Goal: Information Seeking & Learning: Learn about a topic

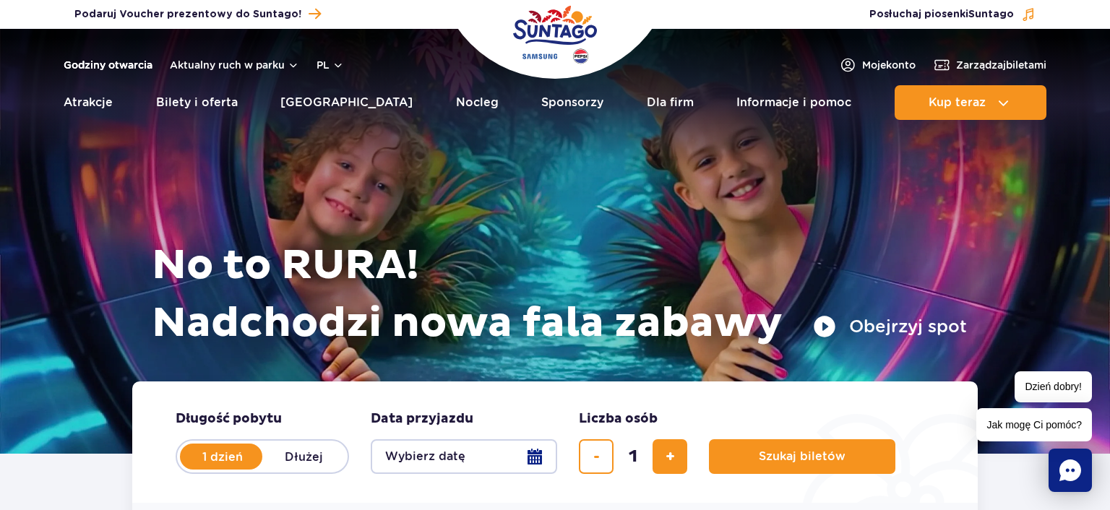
click at [104, 67] on link "Godziny otwarcia" at bounding box center [108, 65] width 89 height 14
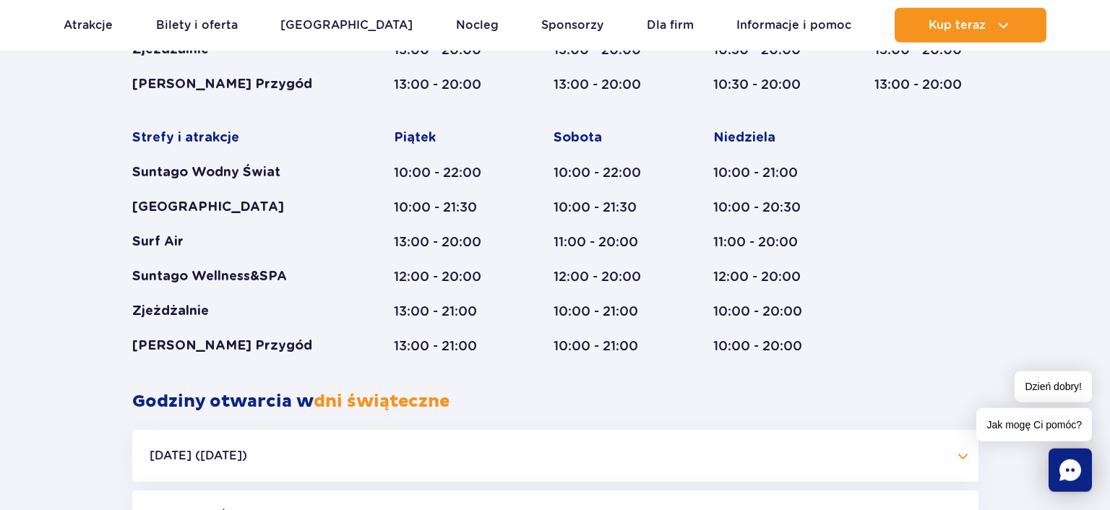
scroll to position [1071, 0]
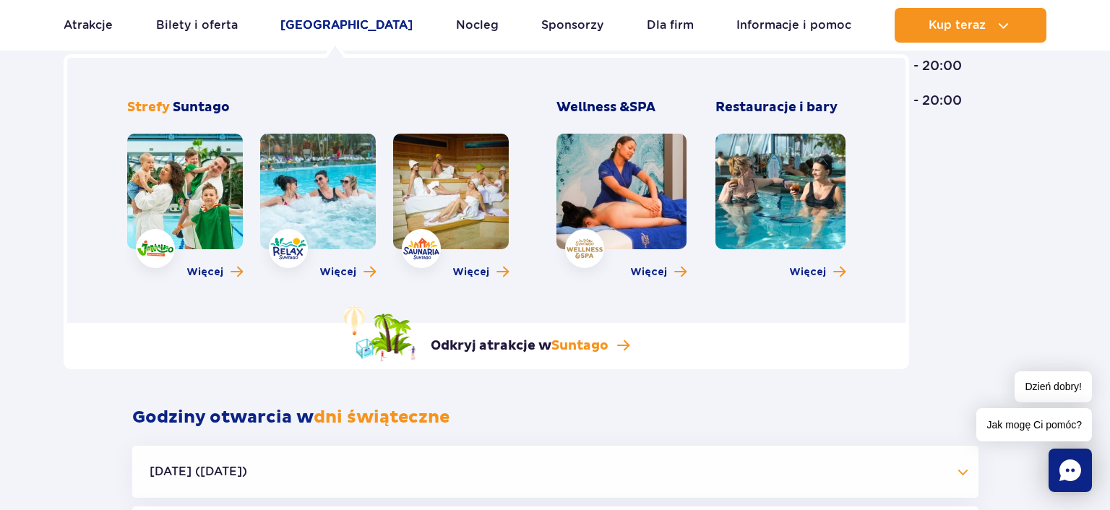
click at [319, 32] on link "[GEOGRAPHIC_DATA]" at bounding box center [346, 25] width 132 height 35
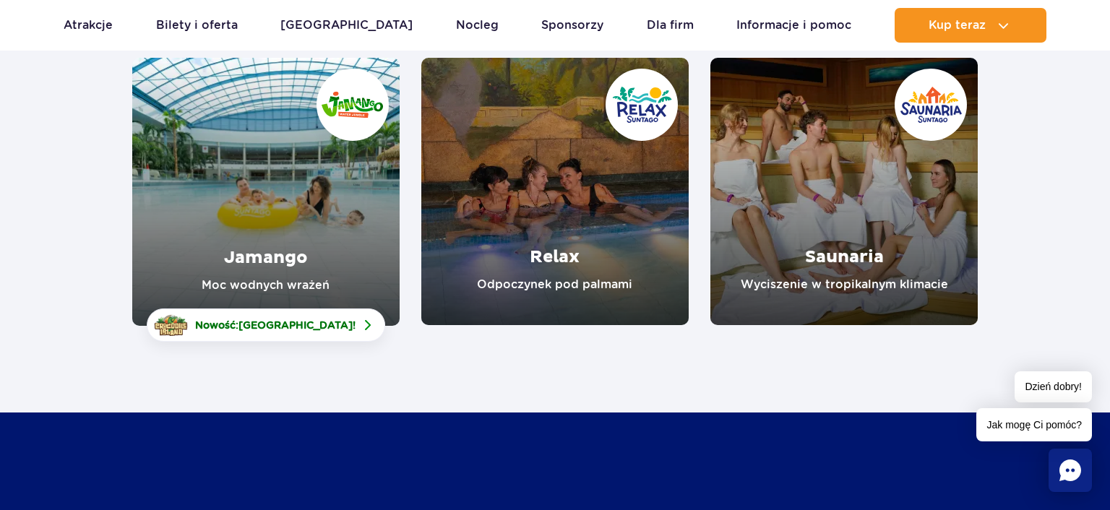
scroll to position [228, 0]
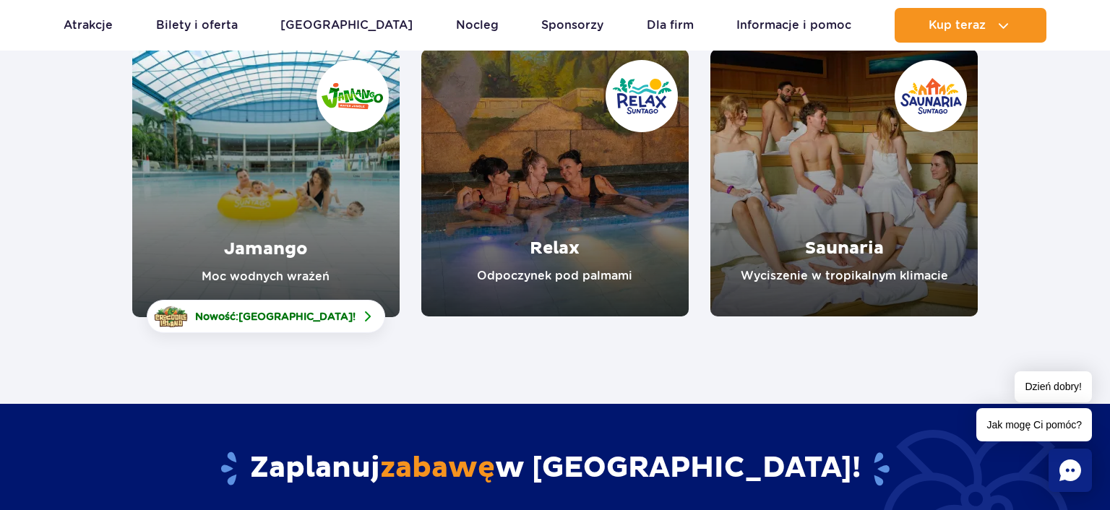
click at [229, 222] on link "Jamango" at bounding box center [265, 183] width 267 height 268
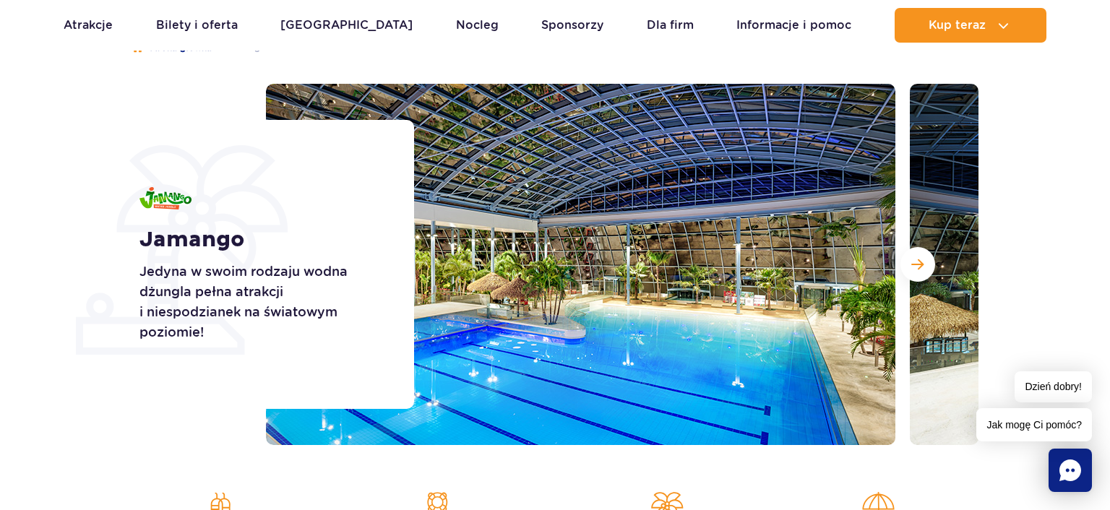
scroll to position [152, 0]
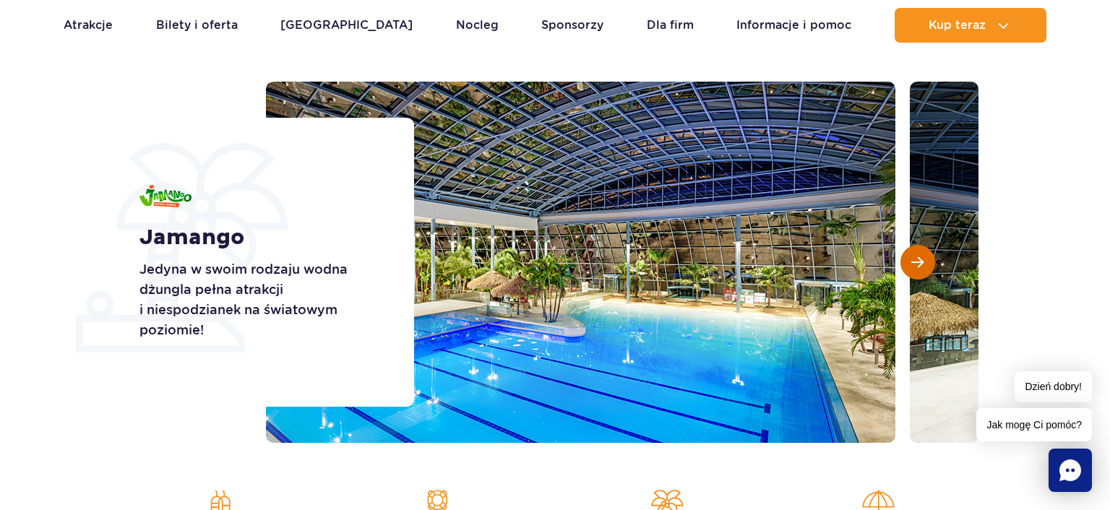
click at [925, 264] on button "Następny slajd" at bounding box center [917, 262] width 35 height 35
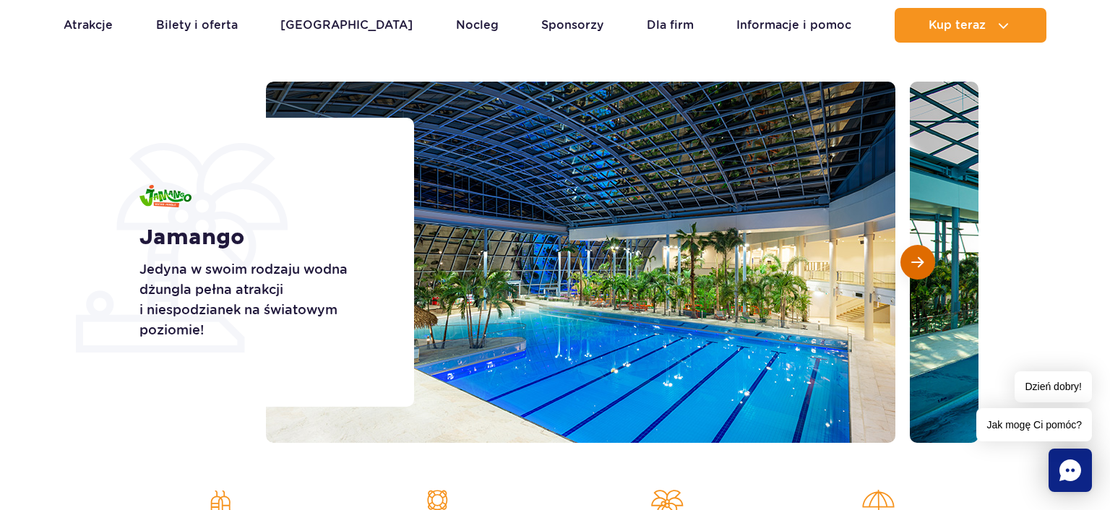
click at [925, 264] on button "Następny slajd" at bounding box center [917, 262] width 35 height 35
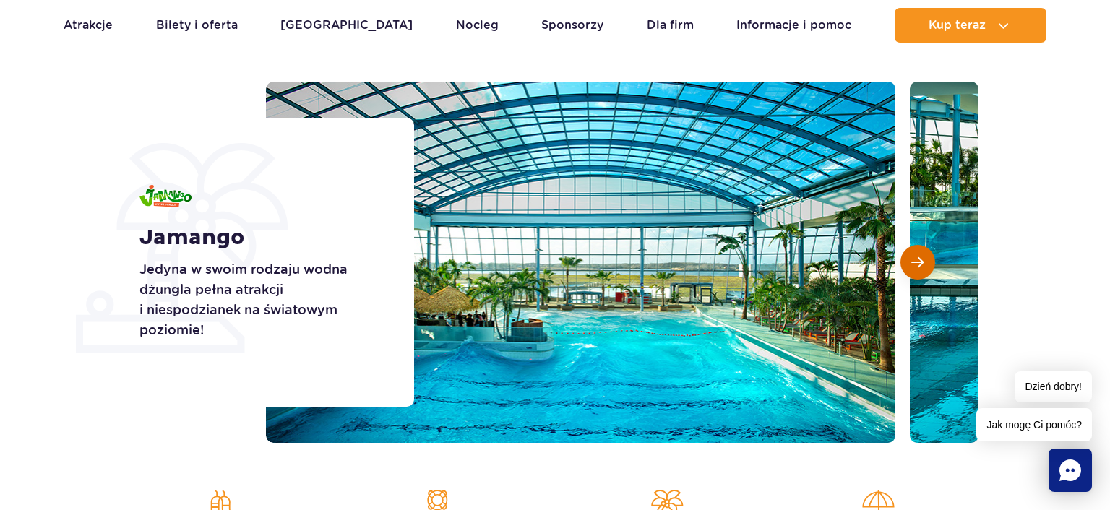
click at [925, 264] on button "Następny slajd" at bounding box center [917, 262] width 35 height 35
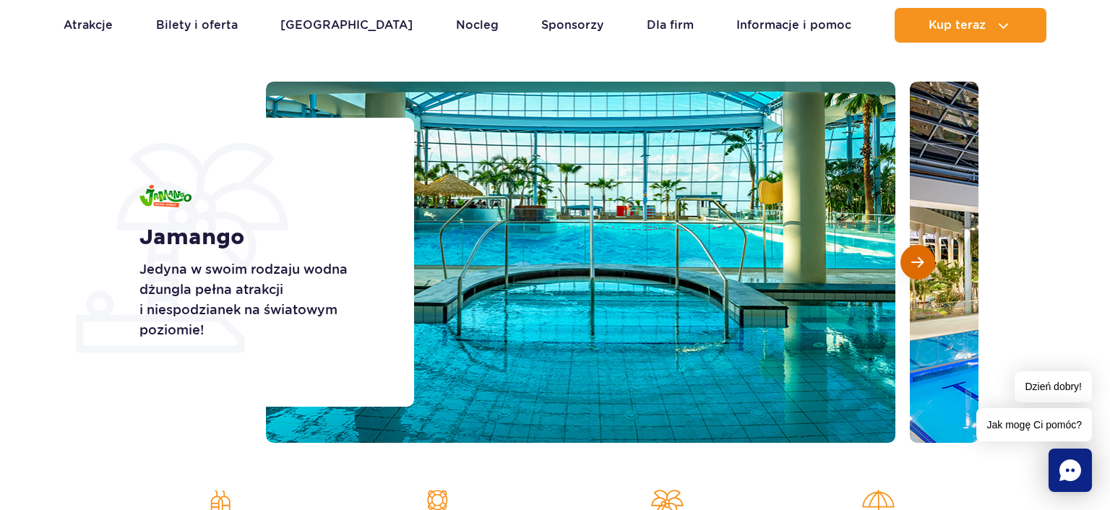
click at [919, 267] on span "Następny slajd" at bounding box center [917, 262] width 12 height 13
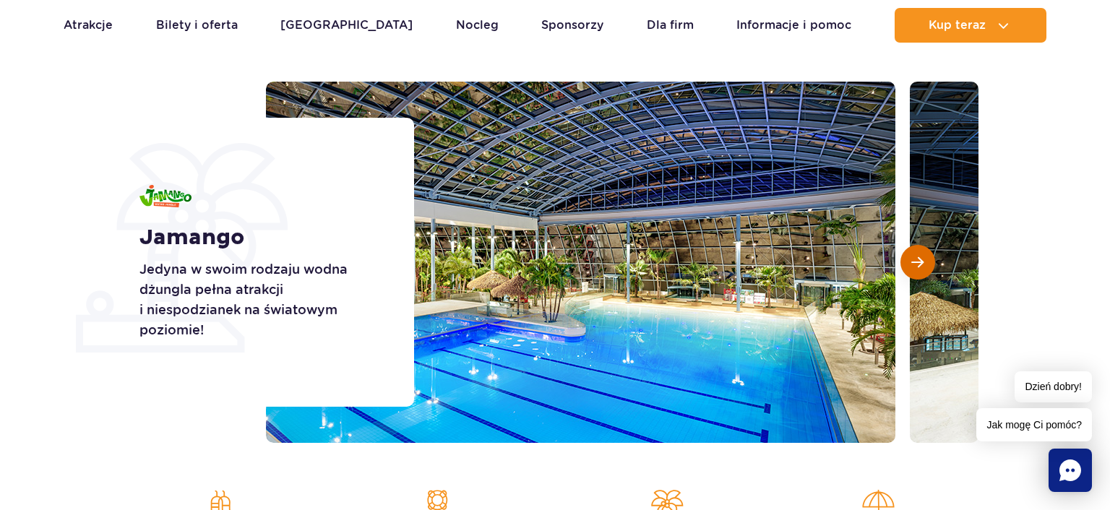
click at [919, 267] on span "Następny slajd" at bounding box center [917, 262] width 12 height 13
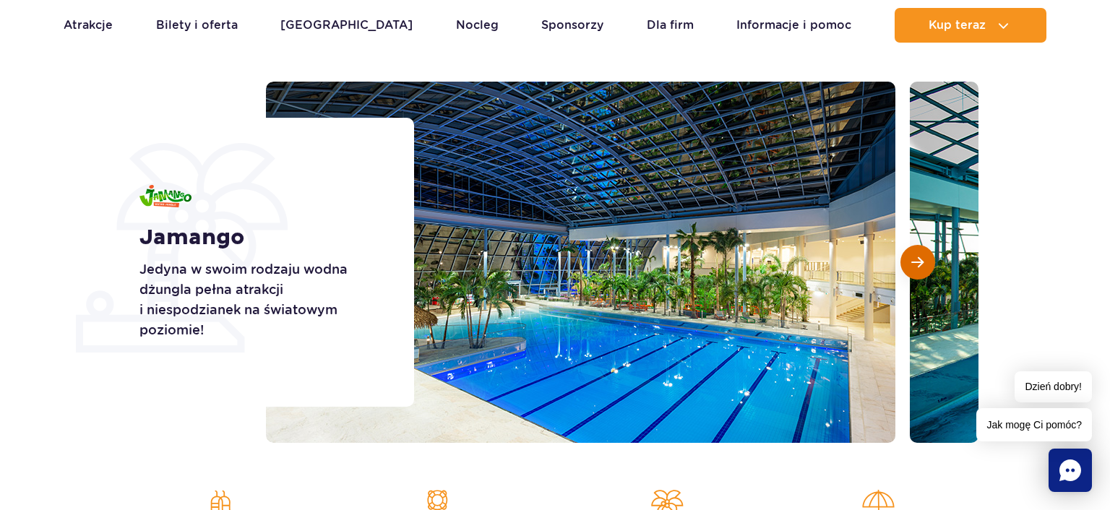
click at [919, 267] on span "Następny slajd" at bounding box center [917, 262] width 12 height 13
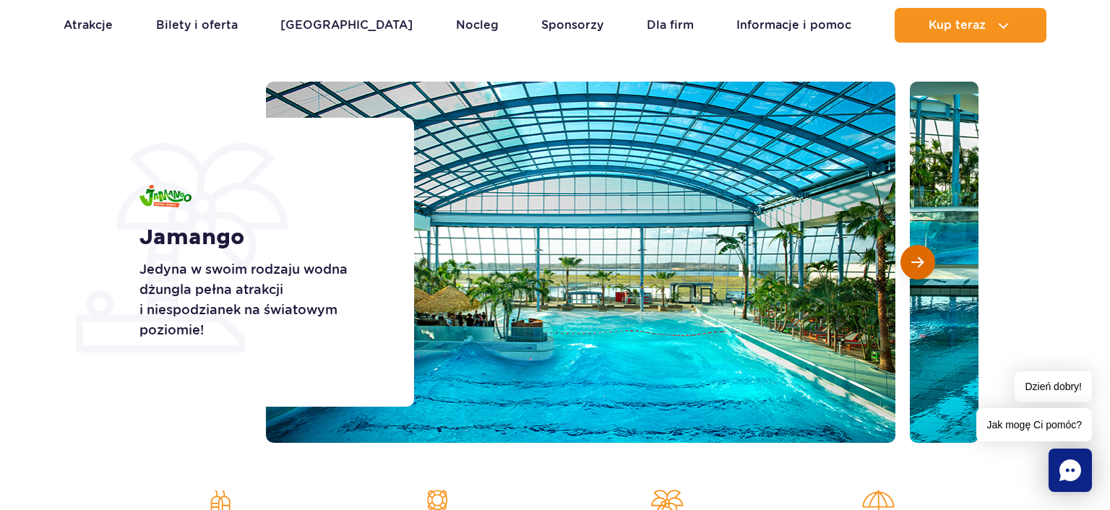
click at [919, 267] on span "Następny slajd" at bounding box center [917, 262] width 12 height 13
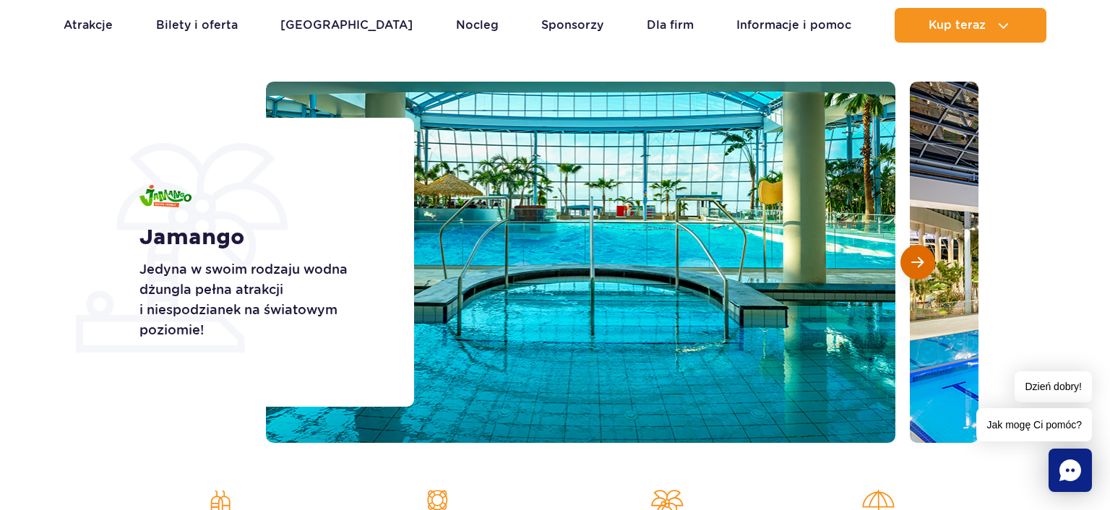
click at [919, 267] on span "Następny slajd" at bounding box center [917, 262] width 12 height 13
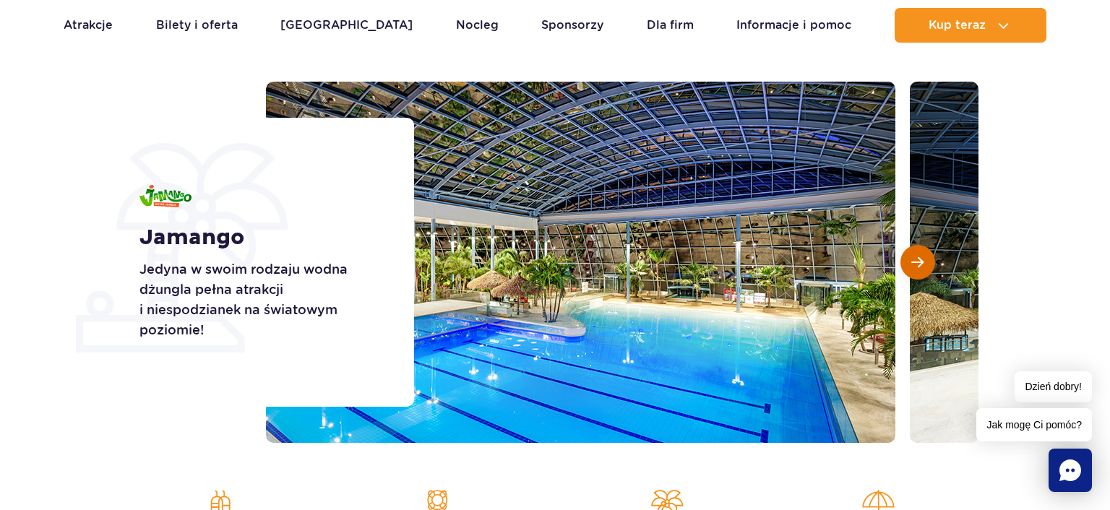
click at [919, 267] on span "Następny slajd" at bounding box center [917, 262] width 12 height 13
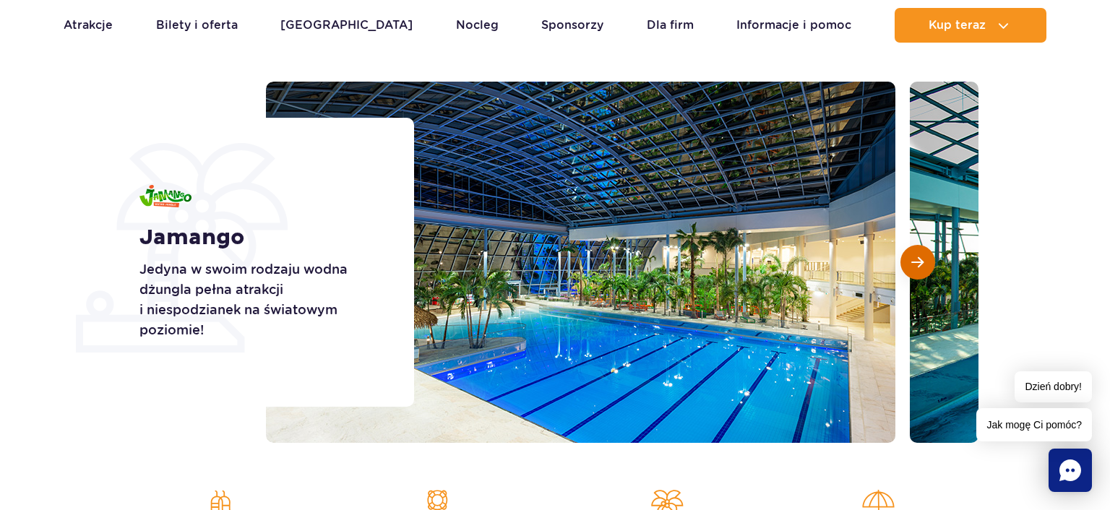
click at [919, 267] on span "Następny slajd" at bounding box center [917, 262] width 12 height 13
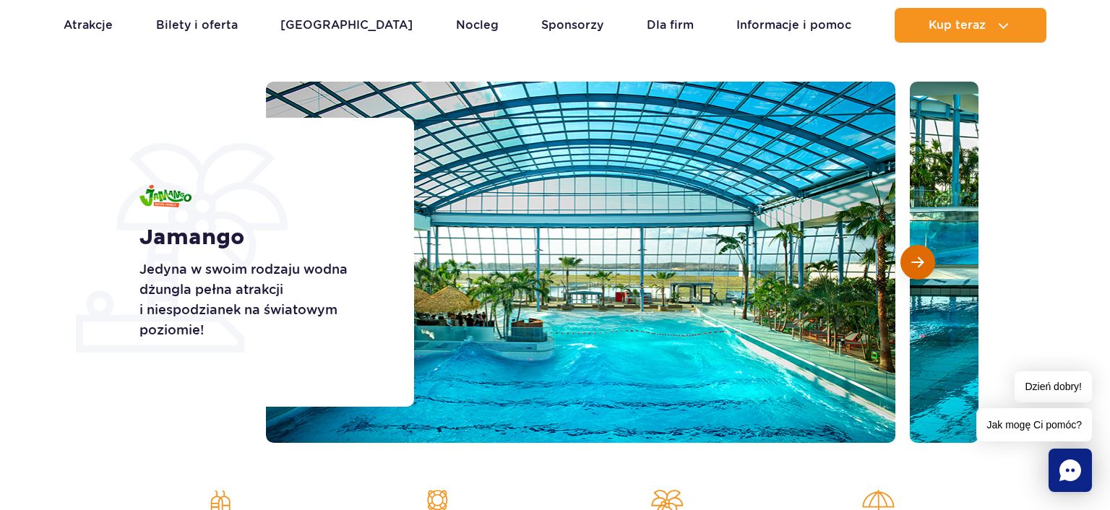
click at [919, 267] on span "Następny slajd" at bounding box center [917, 262] width 12 height 13
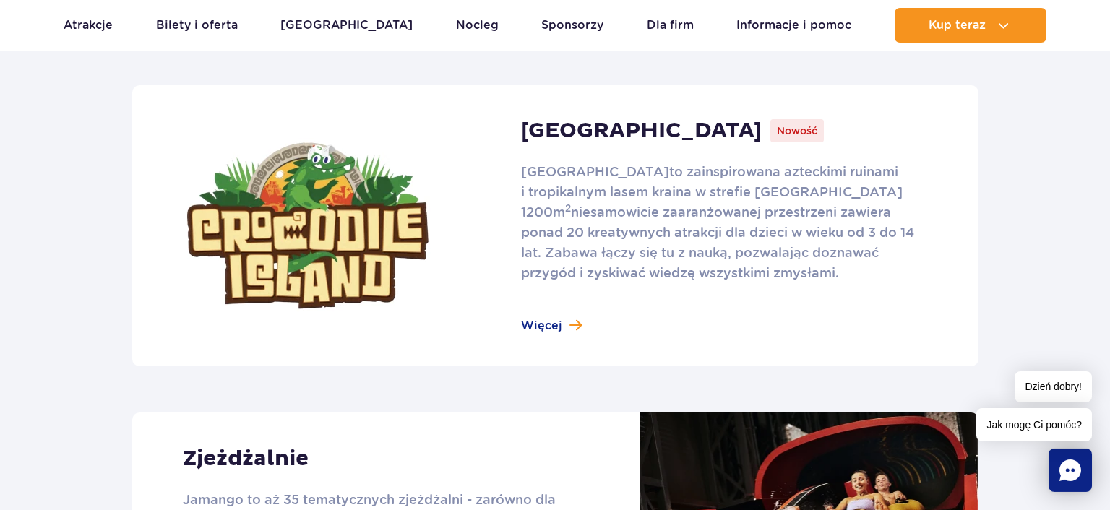
scroll to position [954, 0]
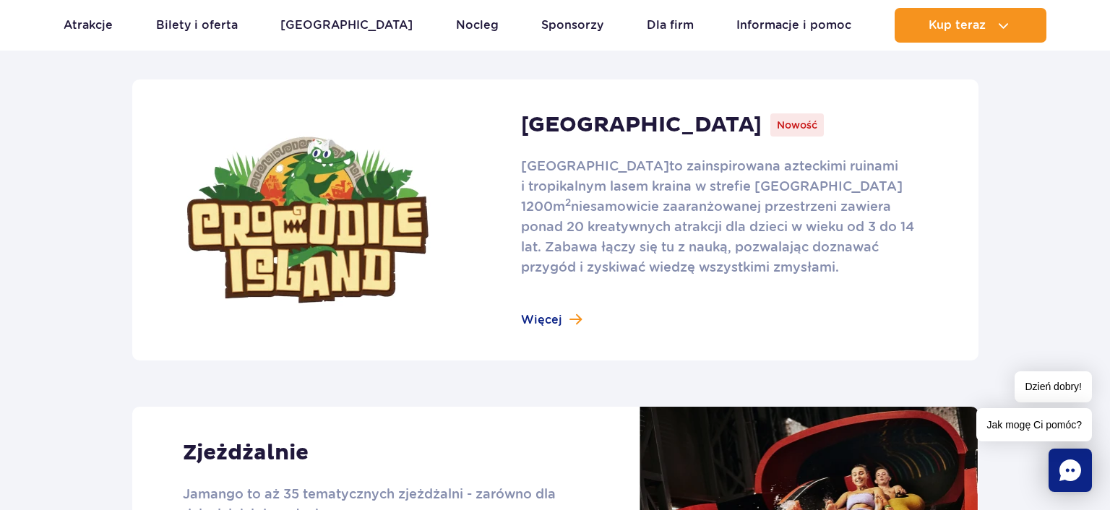
click at [548, 322] on link at bounding box center [555, 219] width 846 height 281
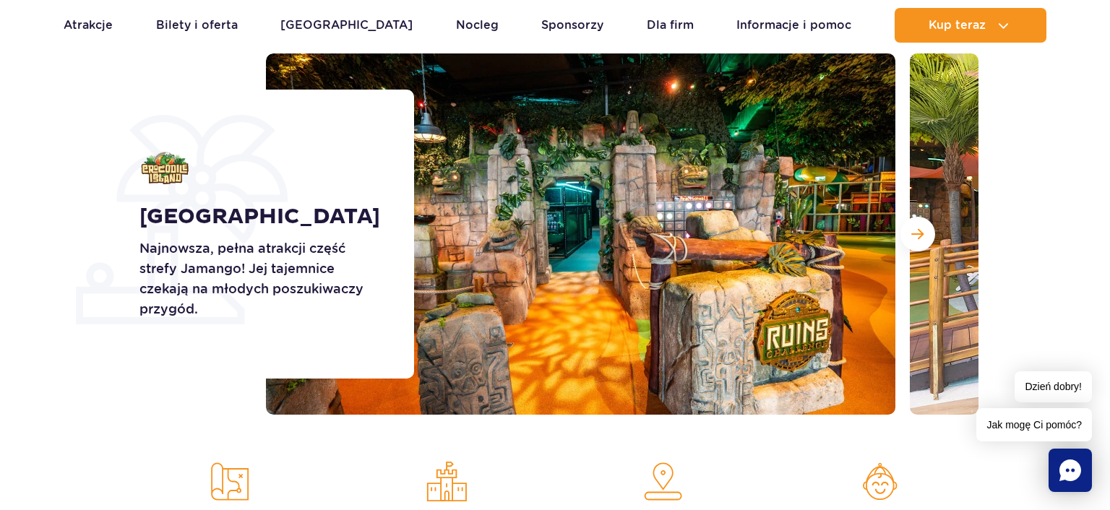
scroll to position [191, 0]
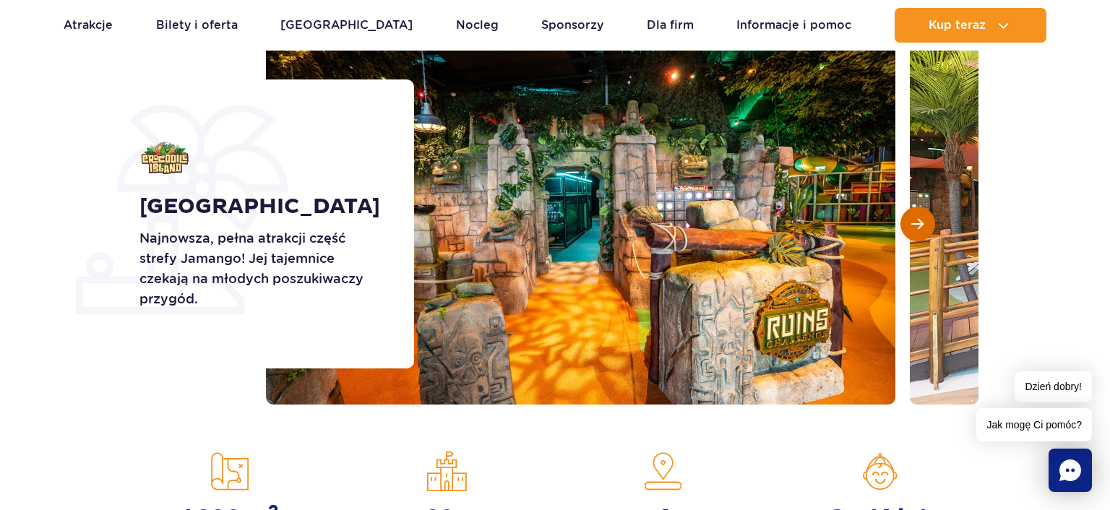
click at [914, 228] on span "Następny slajd" at bounding box center [917, 223] width 12 height 13
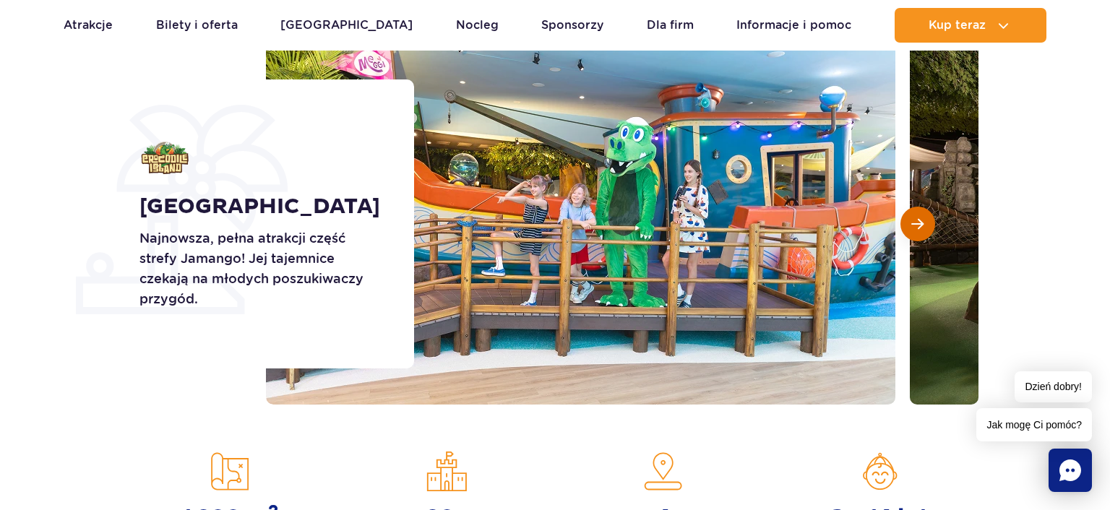
click at [914, 228] on span "Następny slajd" at bounding box center [917, 223] width 12 height 13
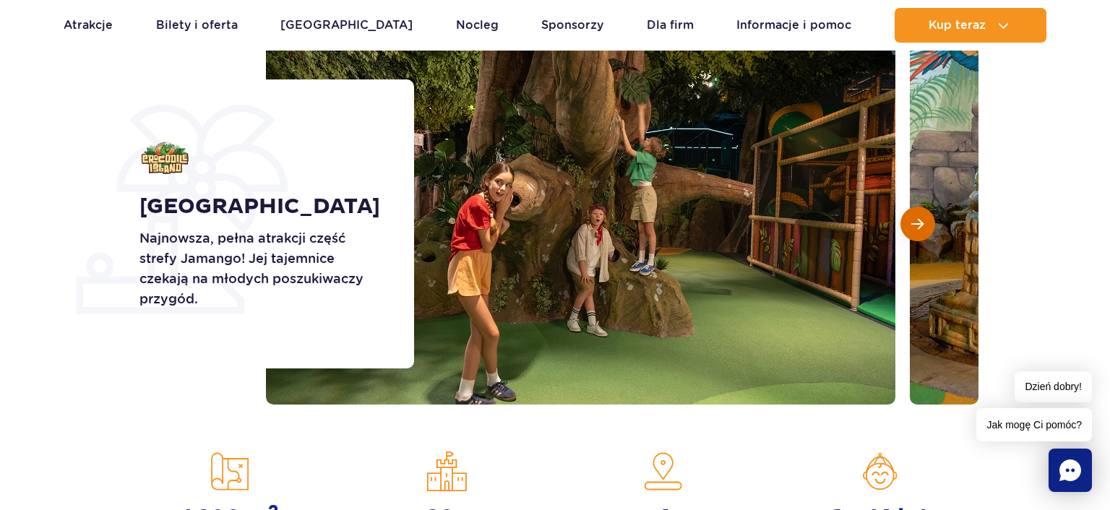
click at [914, 228] on span "Następny slajd" at bounding box center [917, 223] width 12 height 13
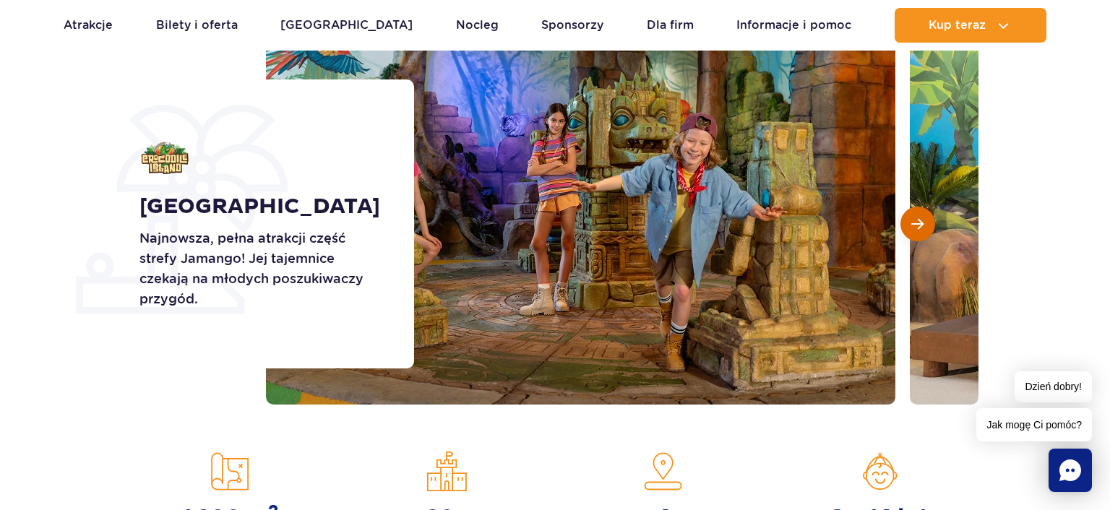
click at [914, 228] on span "Następny slajd" at bounding box center [917, 223] width 12 height 13
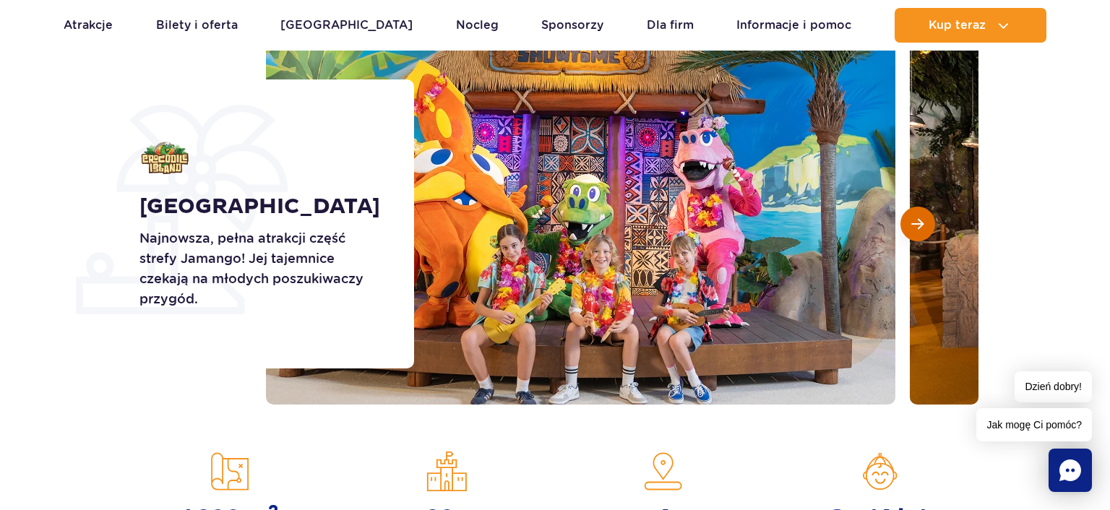
click at [914, 228] on span "Następny slajd" at bounding box center [917, 223] width 12 height 13
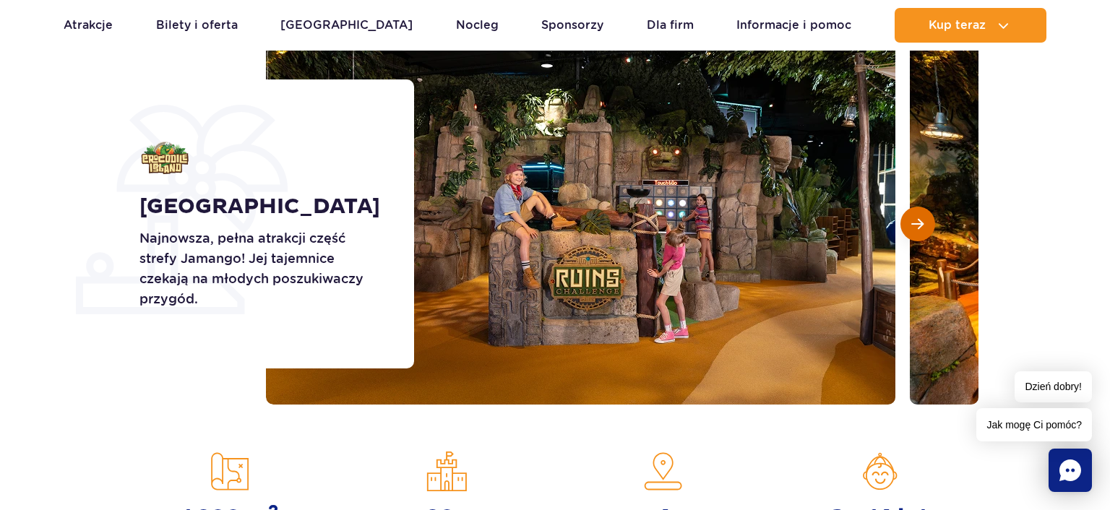
click at [914, 228] on span "Następny slajd" at bounding box center [917, 223] width 12 height 13
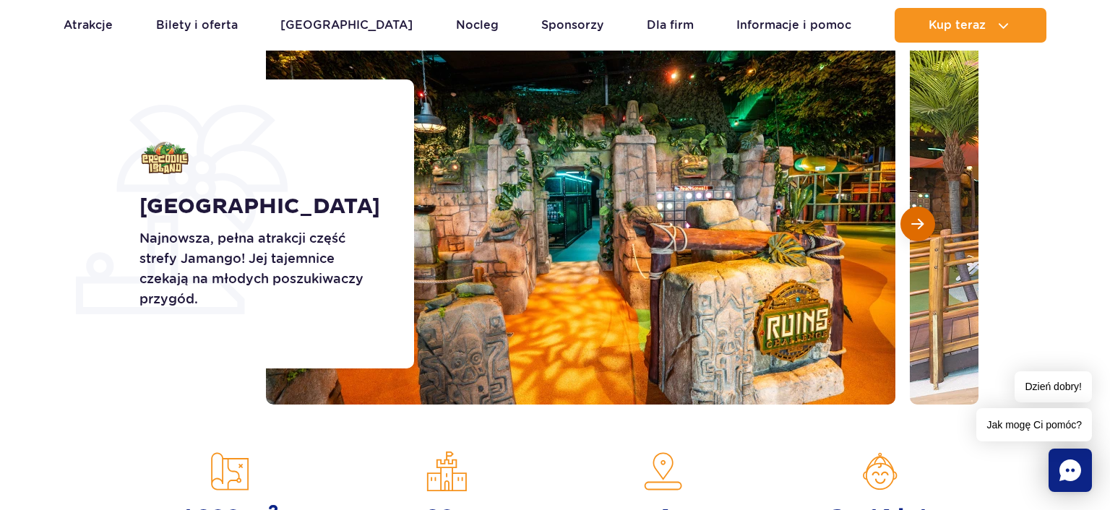
click at [914, 228] on span "Następny slajd" at bounding box center [917, 223] width 12 height 13
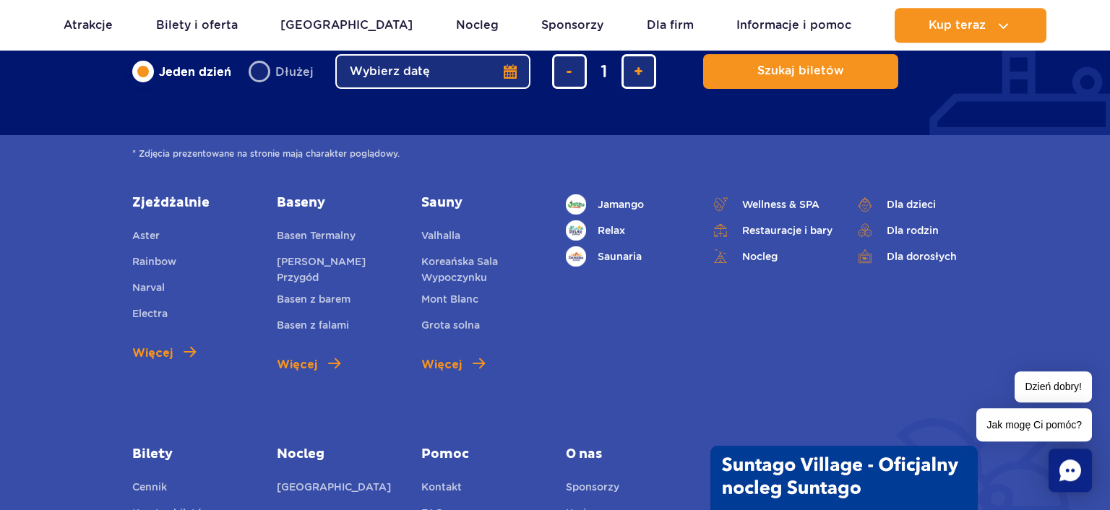
scroll to position [3661, 0]
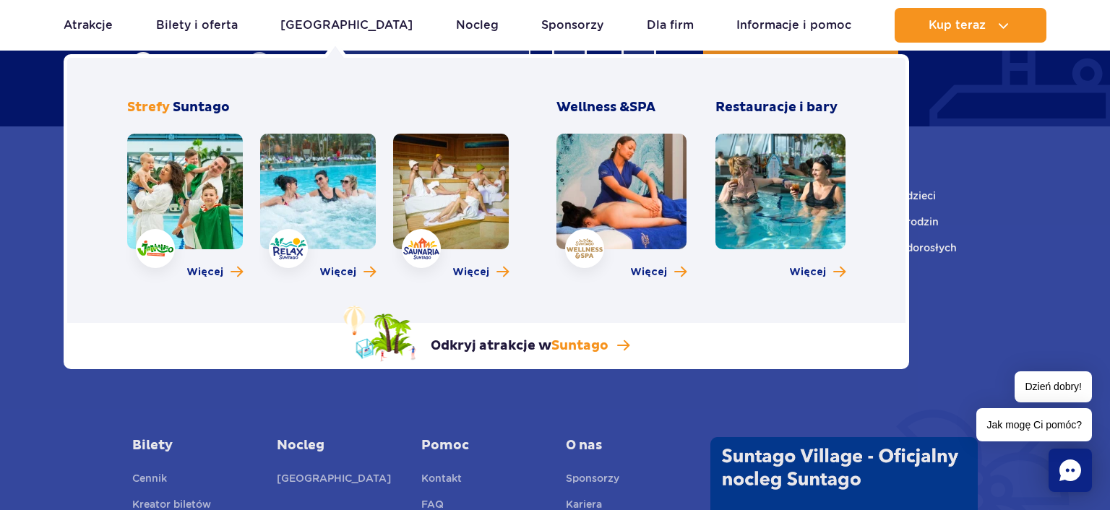
click at [222, 212] on link at bounding box center [185, 192] width 116 height 116
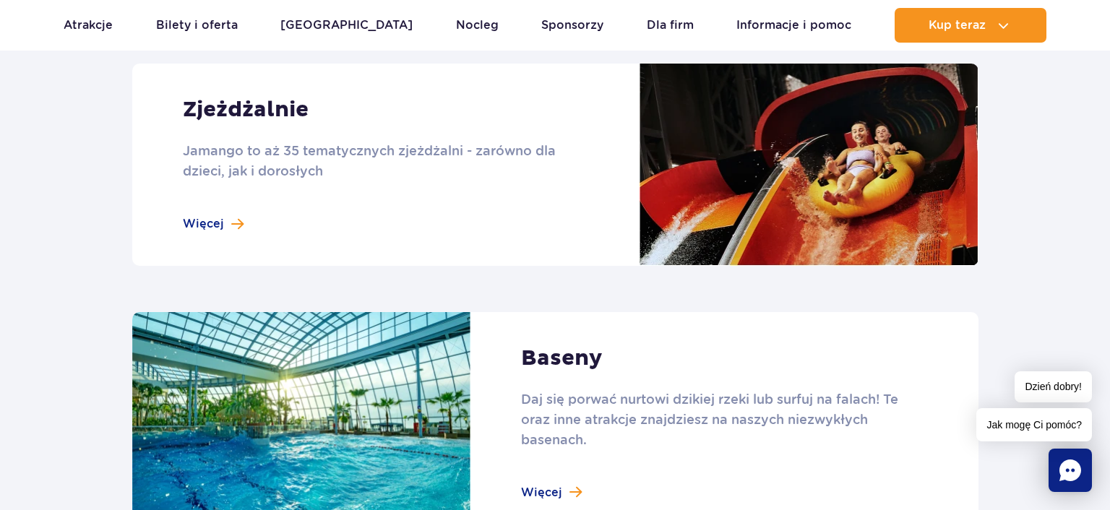
scroll to position [1335, 0]
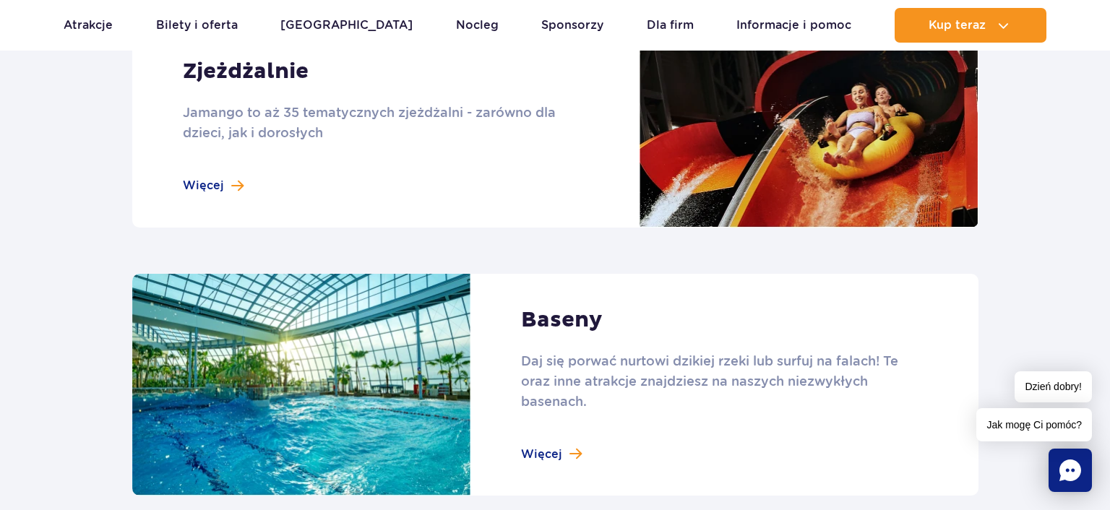
click at [212, 186] on link at bounding box center [555, 126] width 846 height 202
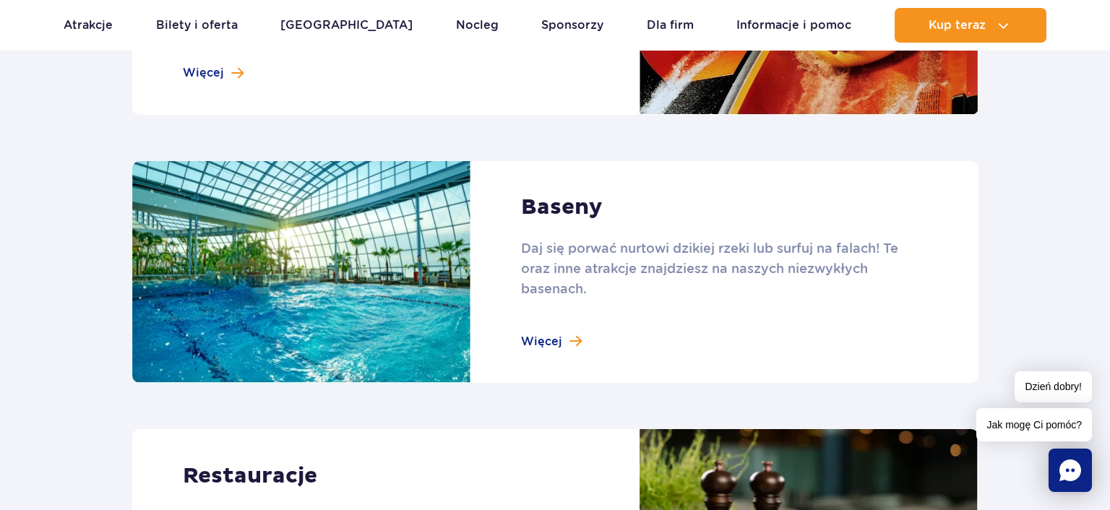
scroll to position [1491, 0]
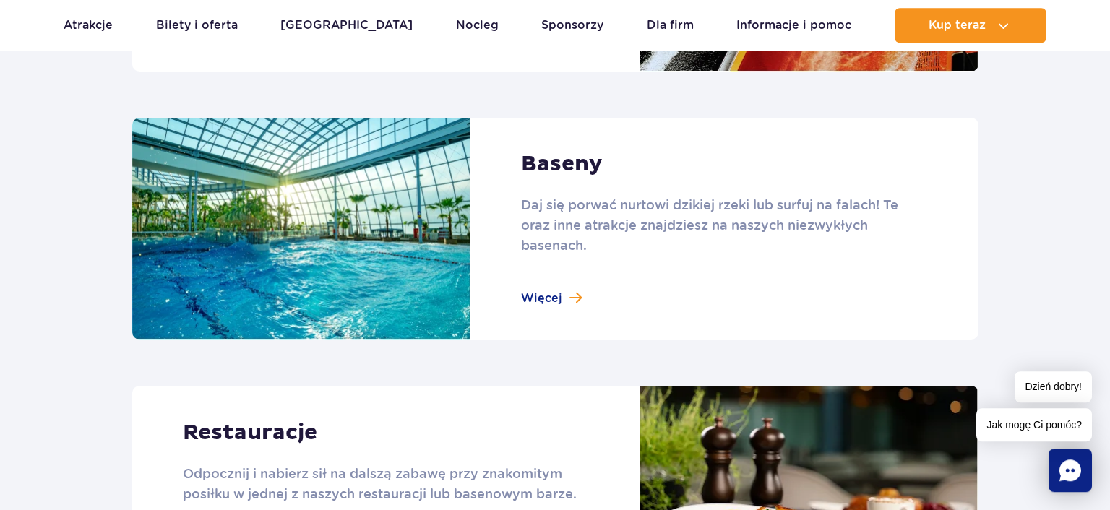
click at [544, 300] on link at bounding box center [555, 229] width 846 height 223
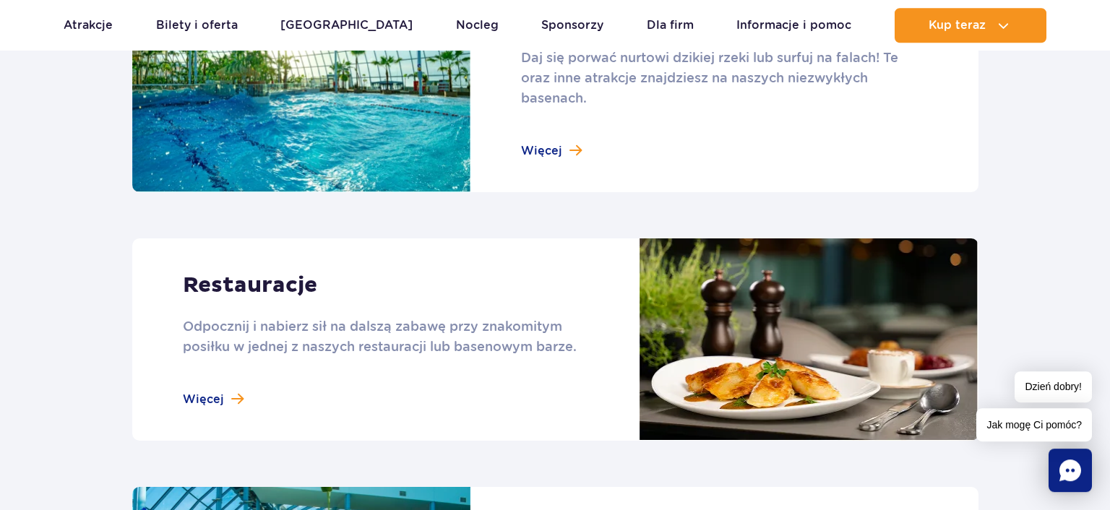
scroll to position [1682, 0]
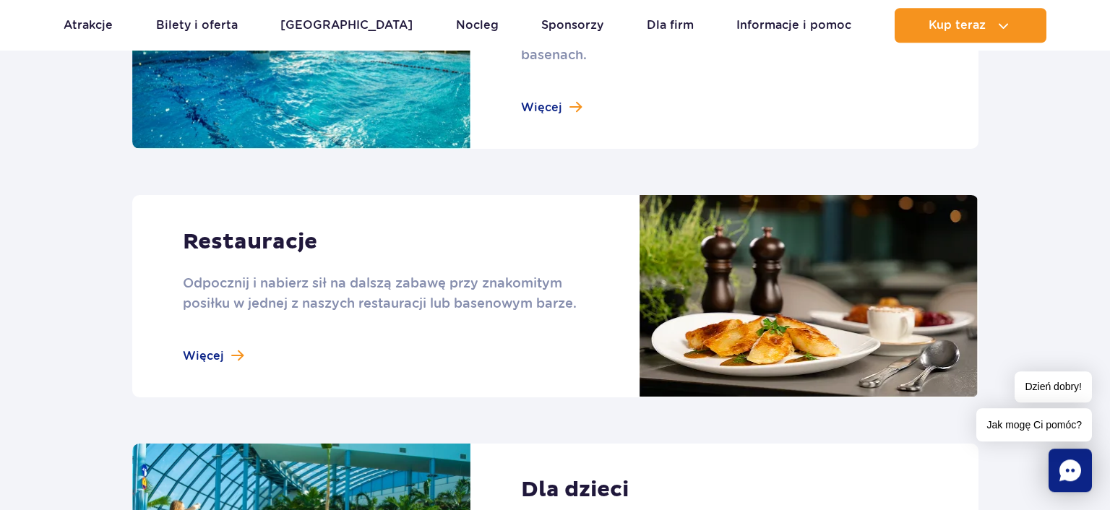
click at [220, 355] on link at bounding box center [555, 296] width 846 height 202
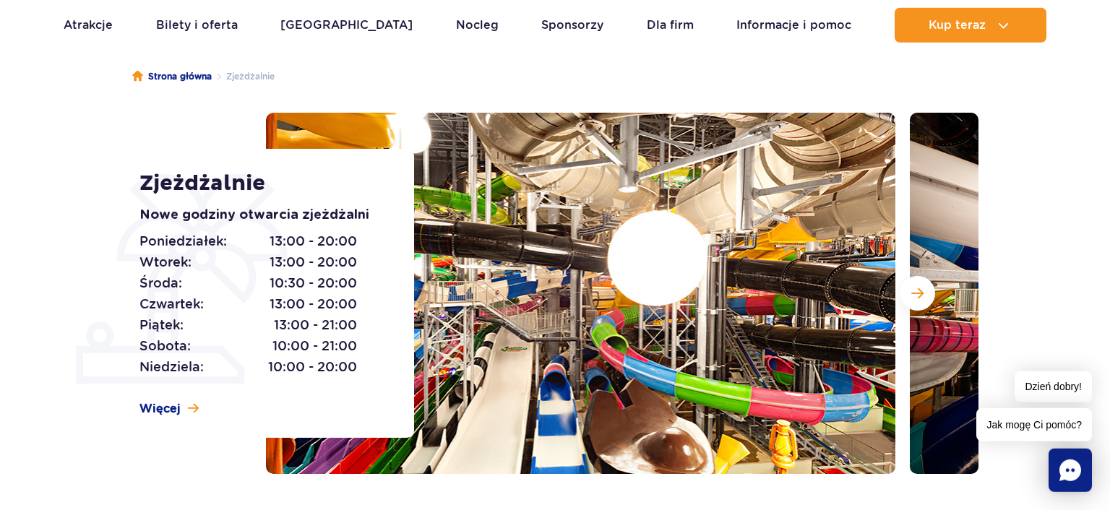
scroll to position [152, 0]
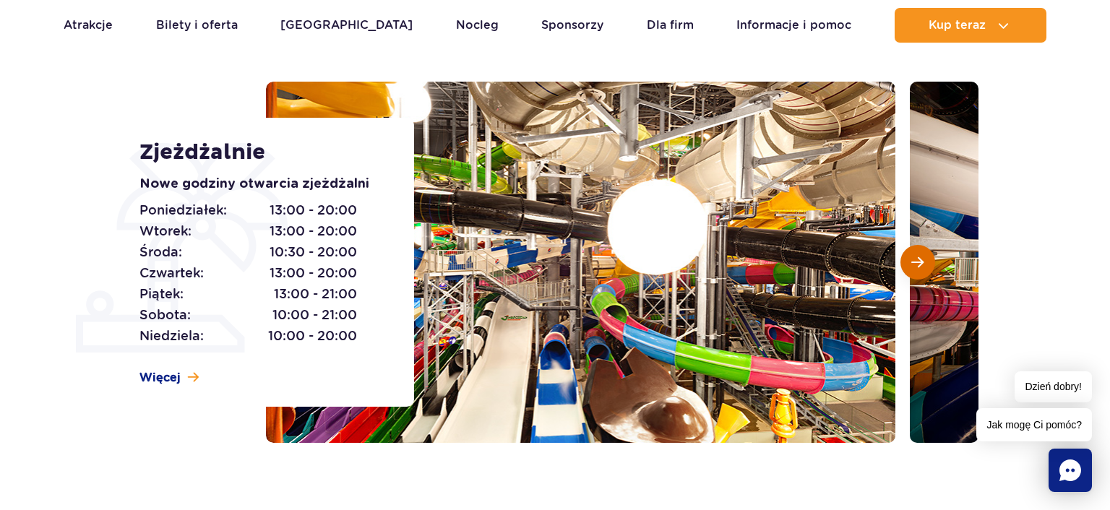
click at [920, 262] on span "Następny slajd" at bounding box center [917, 262] width 12 height 13
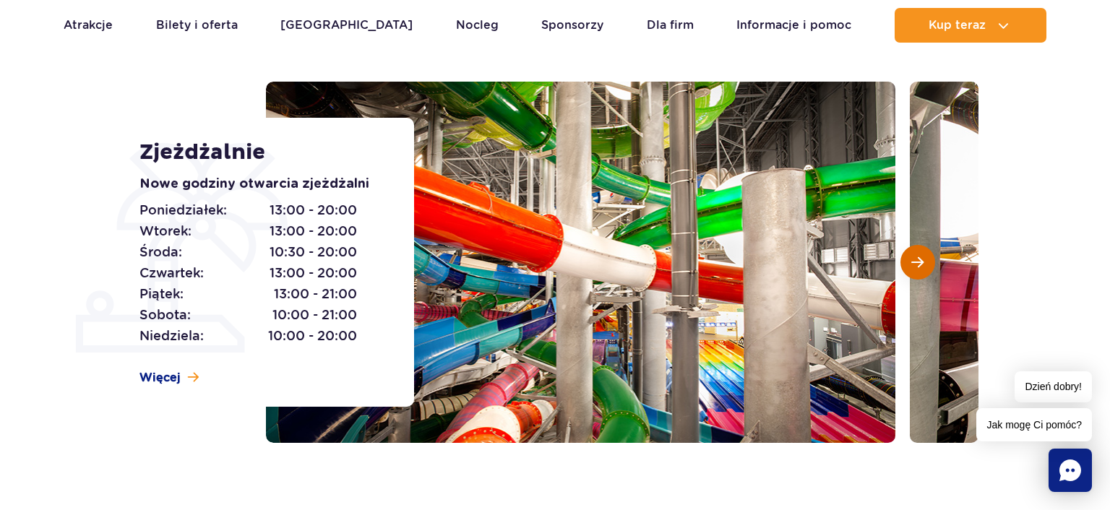
click at [920, 262] on span "Następny slajd" at bounding box center [917, 262] width 12 height 13
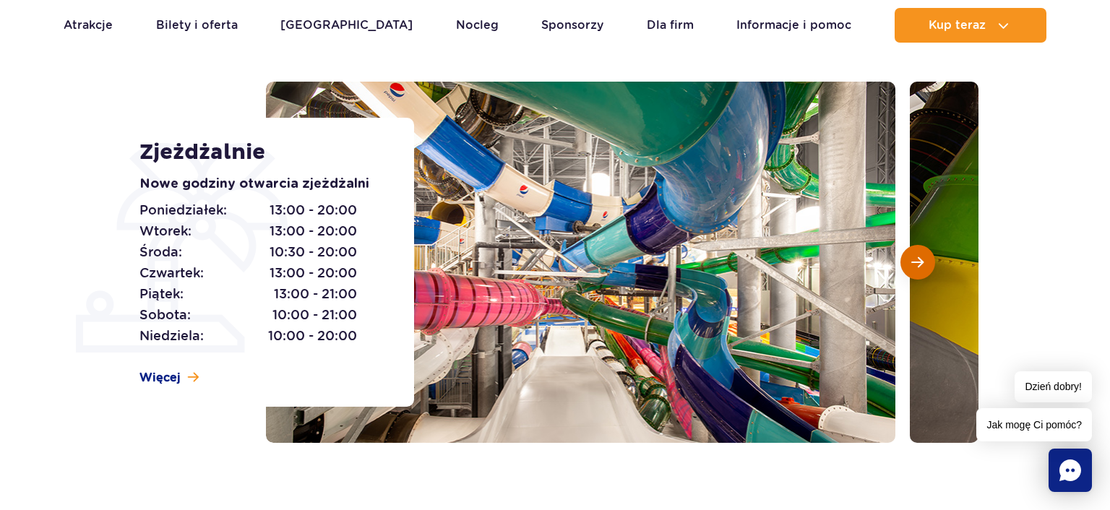
click at [920, 262] on span "Następny slajd" at bounding box center [917, 262] width 12 height 13
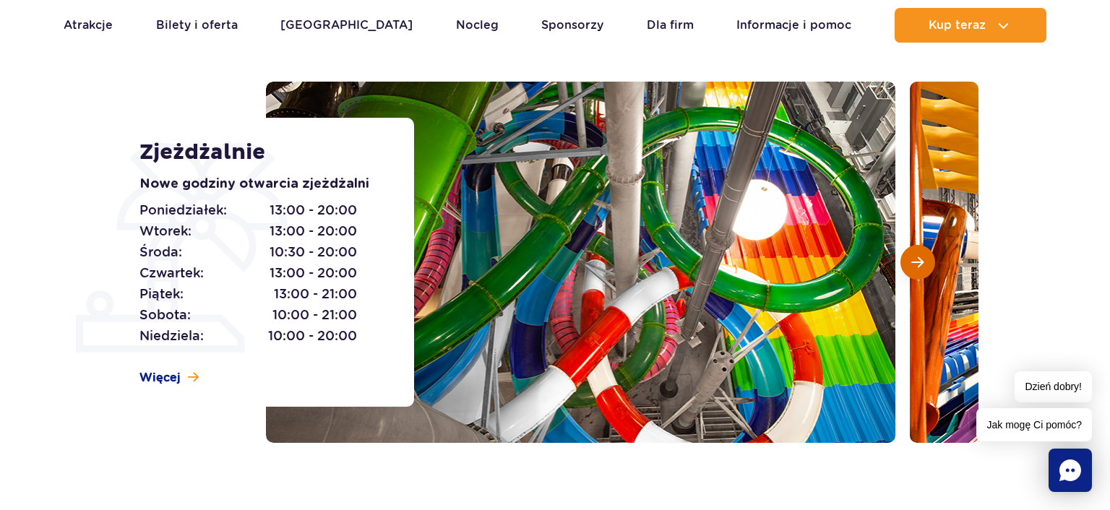
click at [920, 262] on span "Następny slajd" at bounding box center [917, 262] width 12 height 13
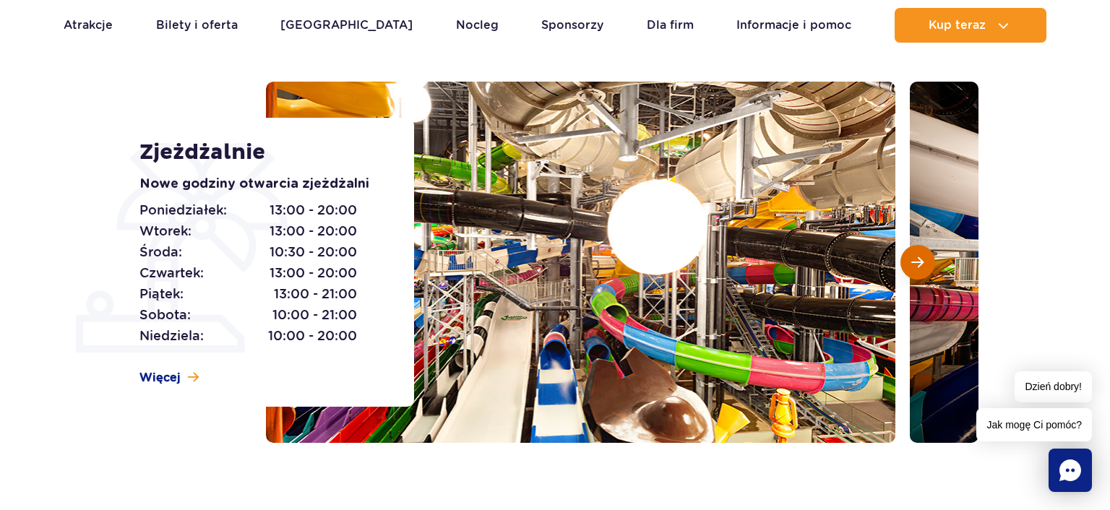
click at [920, 262] on span "Następny slajd" at bounding box center [917, 262] width 12 height 13
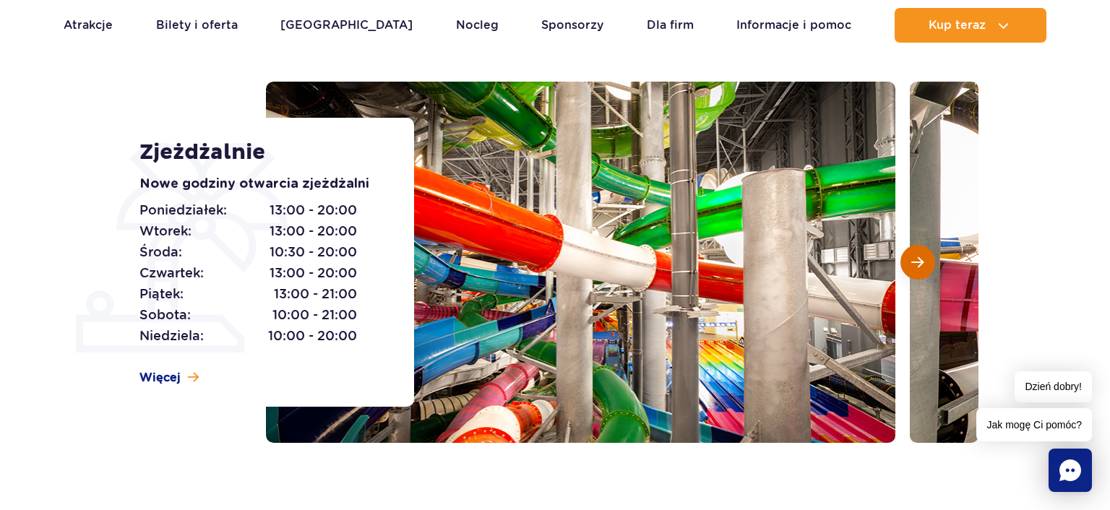
click at [920, 262] on span "Następny slajd" at bounding box center [917, 262] width 12 height 13
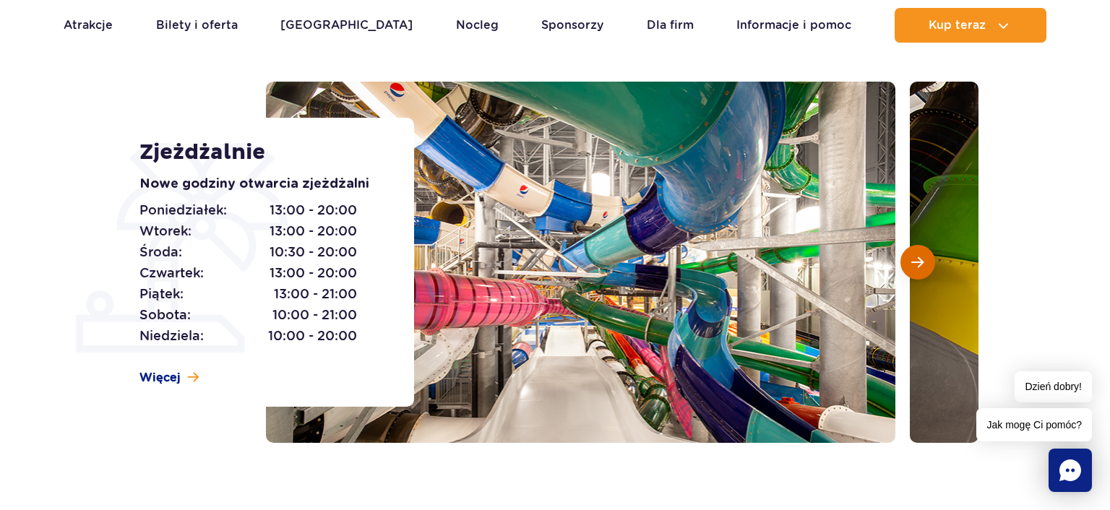
click at [920, 262] on span "Następny slajd" at bounding box center [917, 262] width 12 height 13
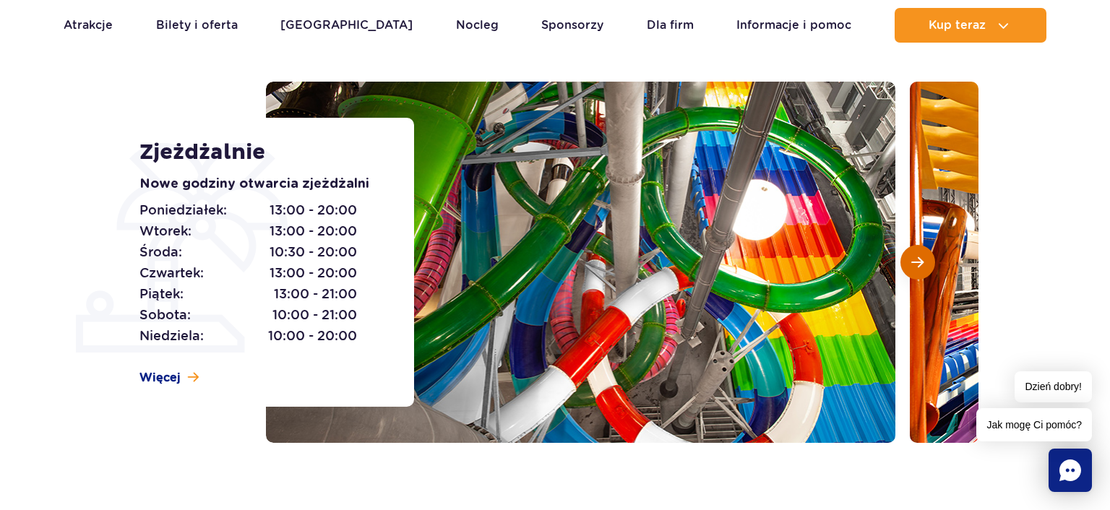
click at [920, 262] on span "Następny slajd" at bounding box center [917, 262] width 12 height 13
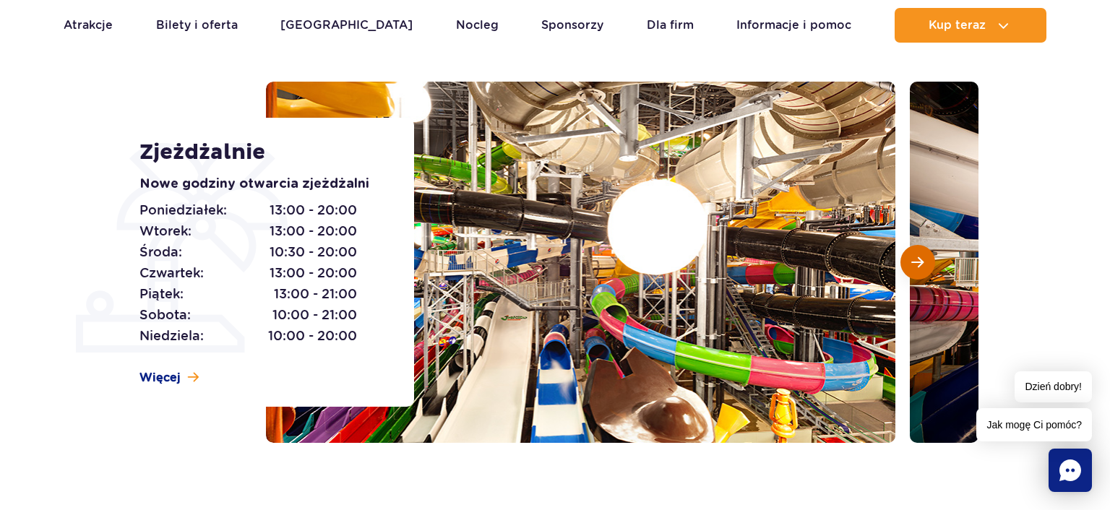
click at [920, 262] on span "Następny slajd" at bounding box center [917, 262] width 12 height 13
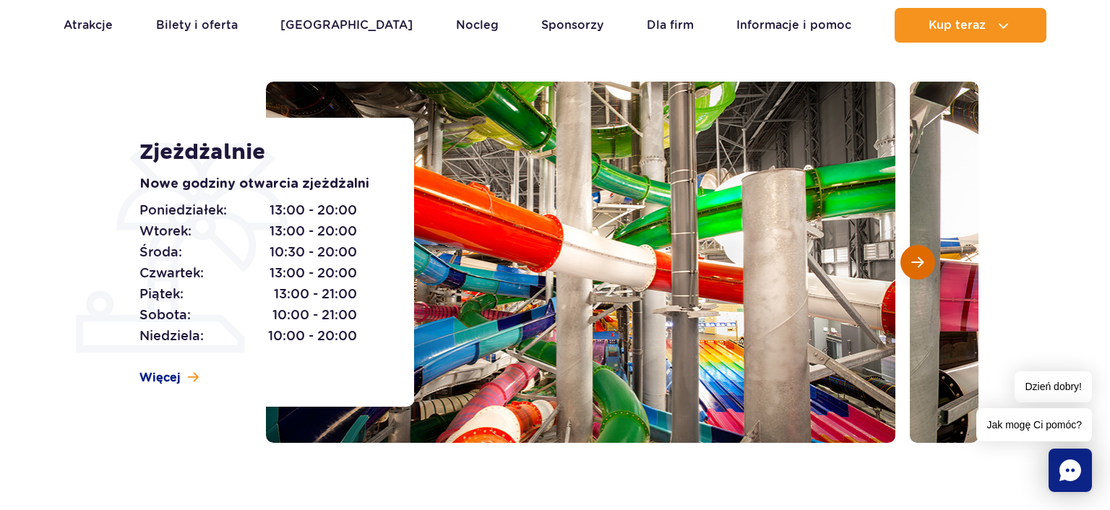
click at [920, 262] on span "Następny slajd" at bounding box center [917, 262] width 12 height 13
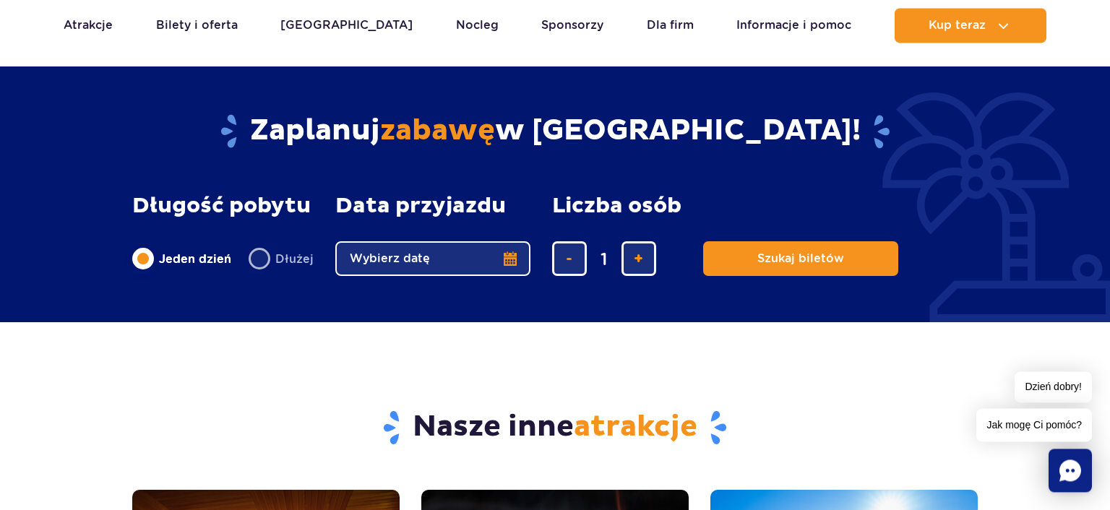
scroll to position [4119, 0]
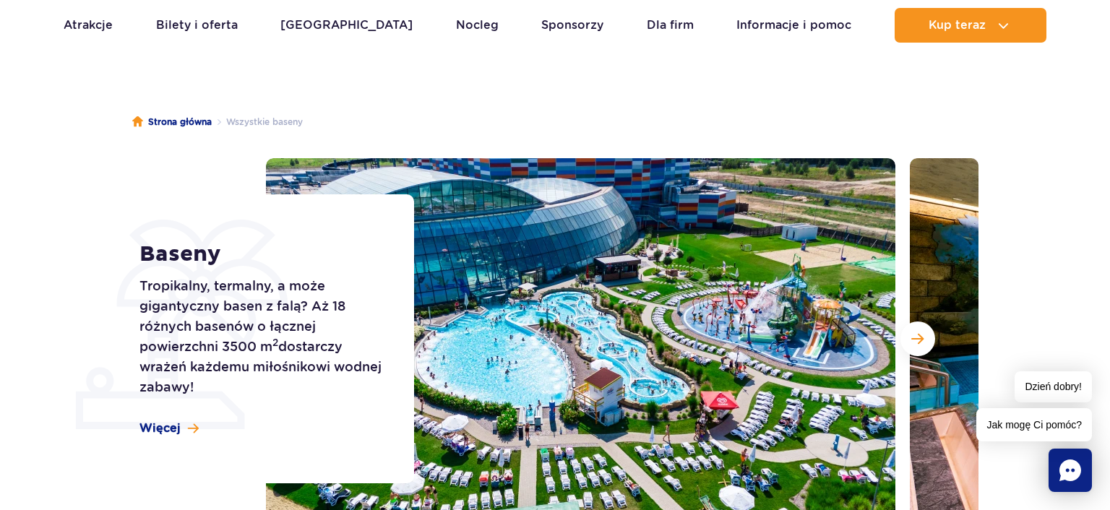
scroll to position [114, 0]
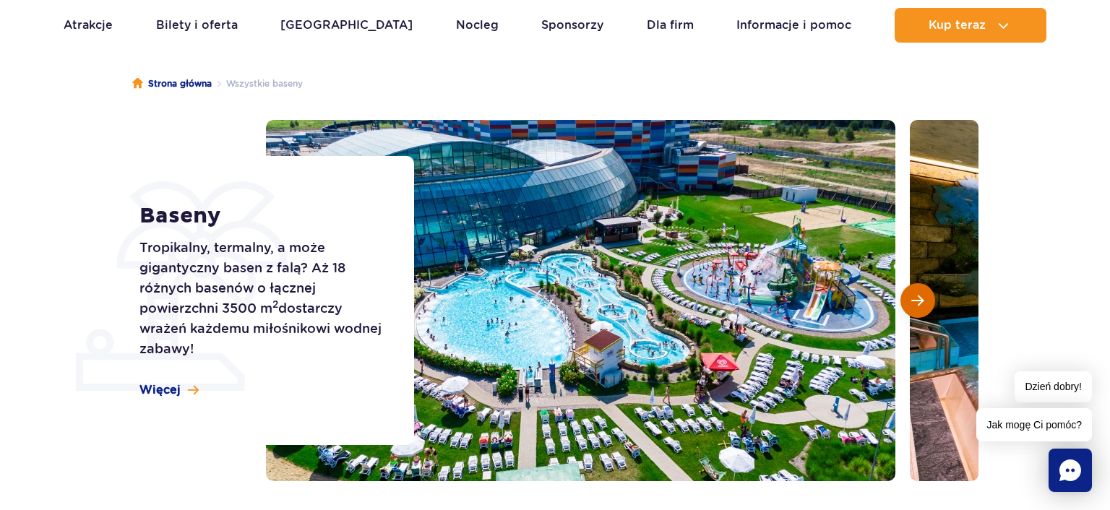
click at [927, 305] on button "Następny slajd" at bounding box center [917, 300] width 35 height 35
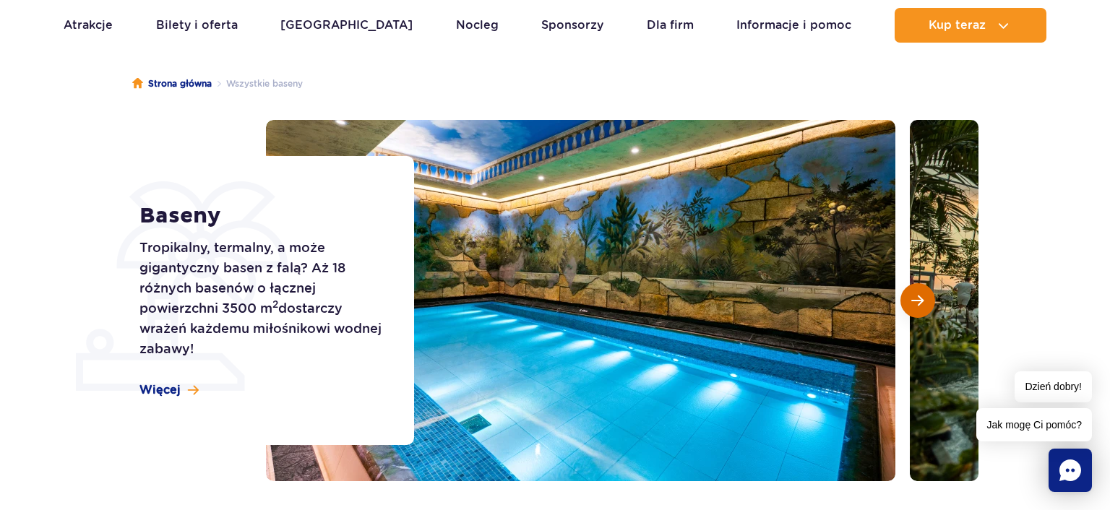
click at [927, 305] on button "Następny slajd" at bounding box center [917, 300] width 35 height 35
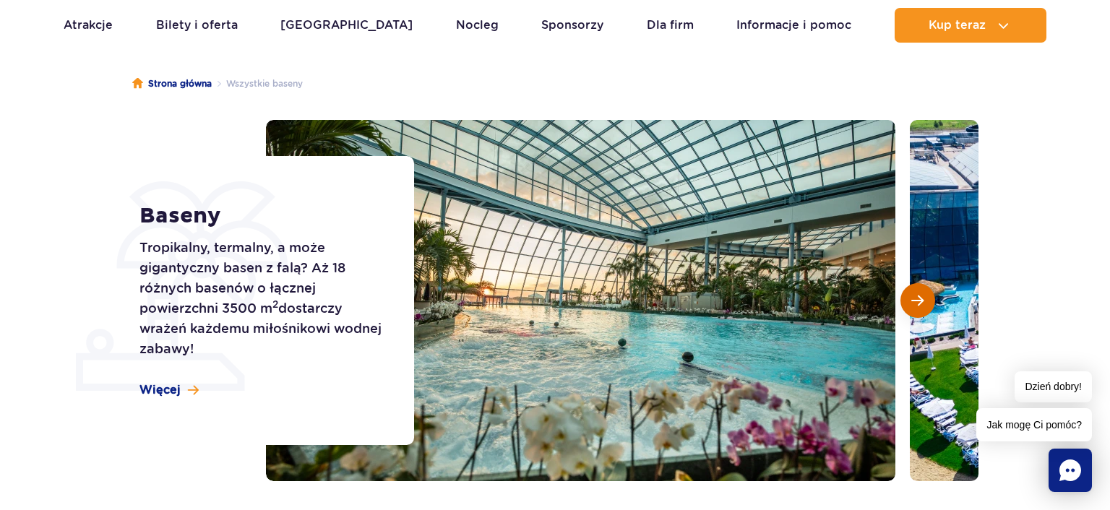
click at [927, 305] on button "Następny slajd" at bounding box center [917, 300] width 35 height 35
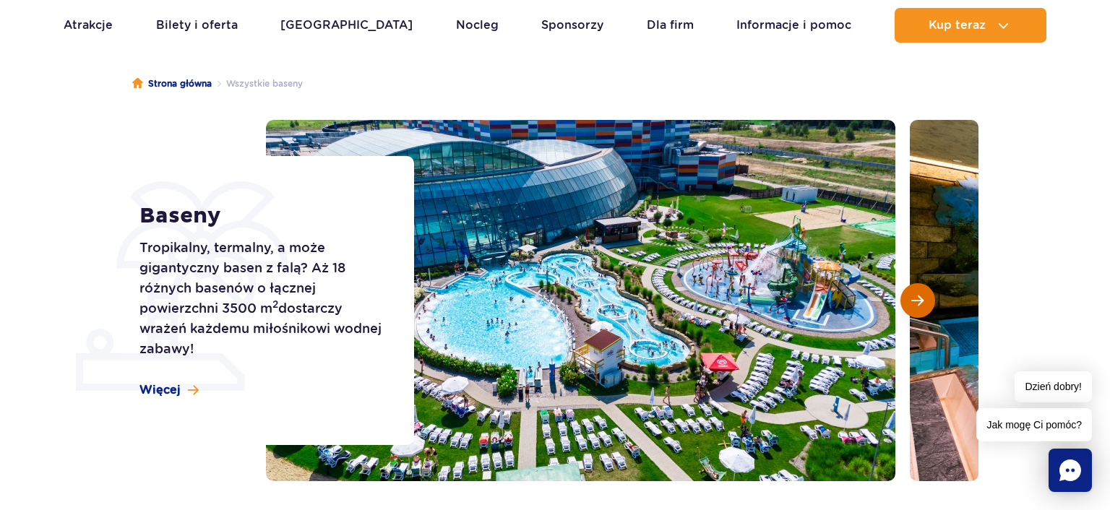
click at [927, 305] on button "Następny slajd" at bounding box center [917, 300] width 35 height 35
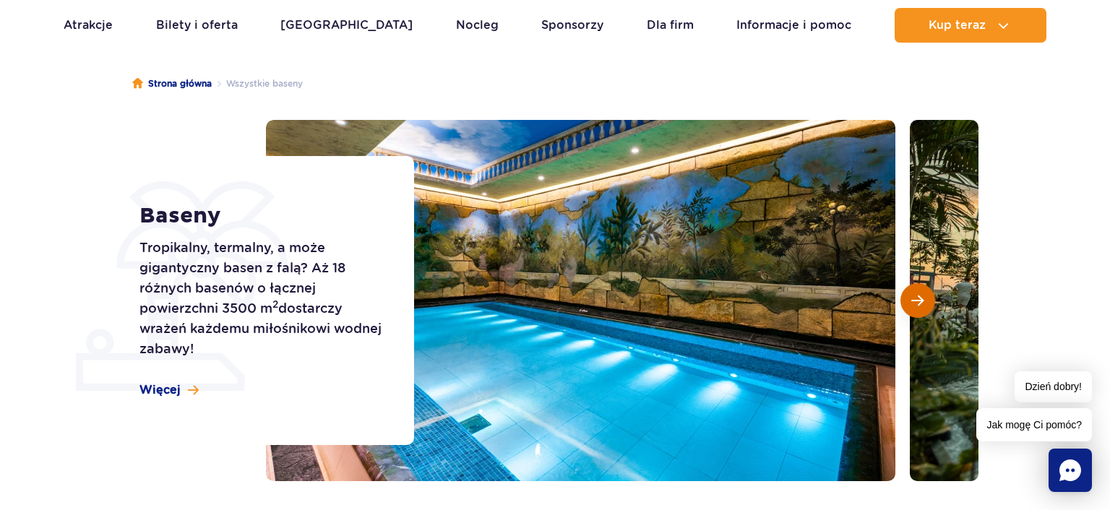
click at [927, 305] on button "Następny slajd" at bounding box center [917, 300] width 35 height 35
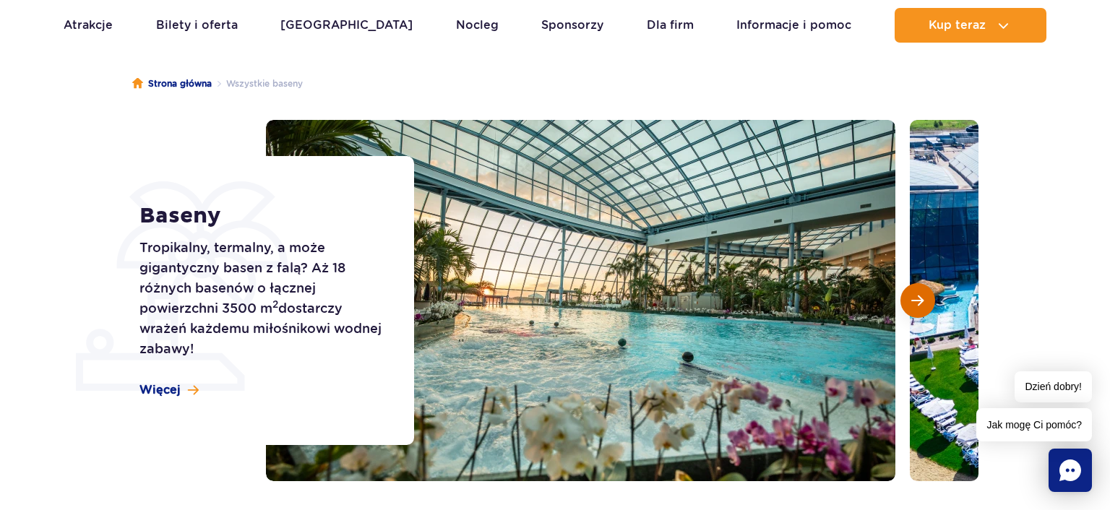
click at [927, 305] on button "Następny slajd" at bounding box center [917, 300] width 35 height 35
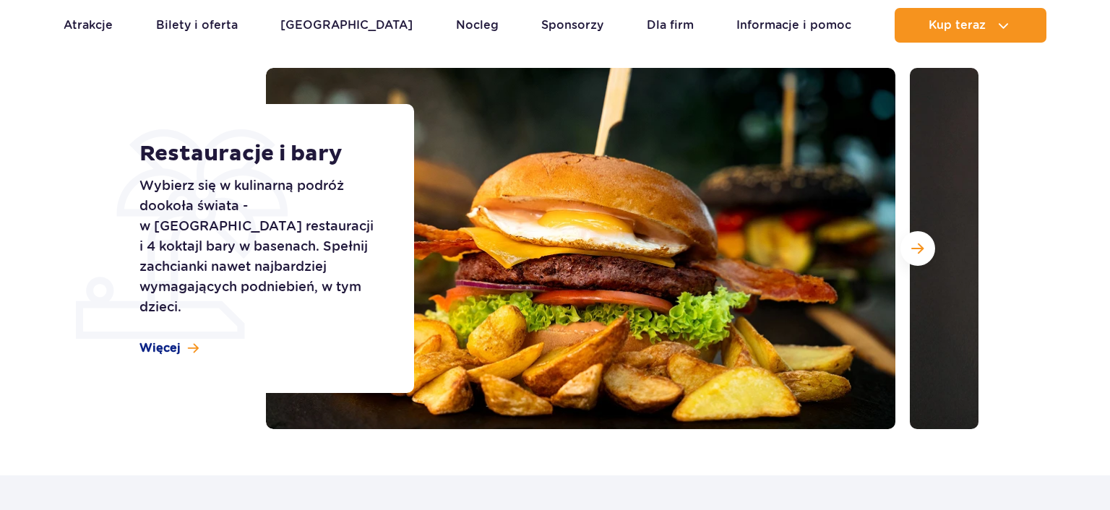
scroll to position [191, 0]
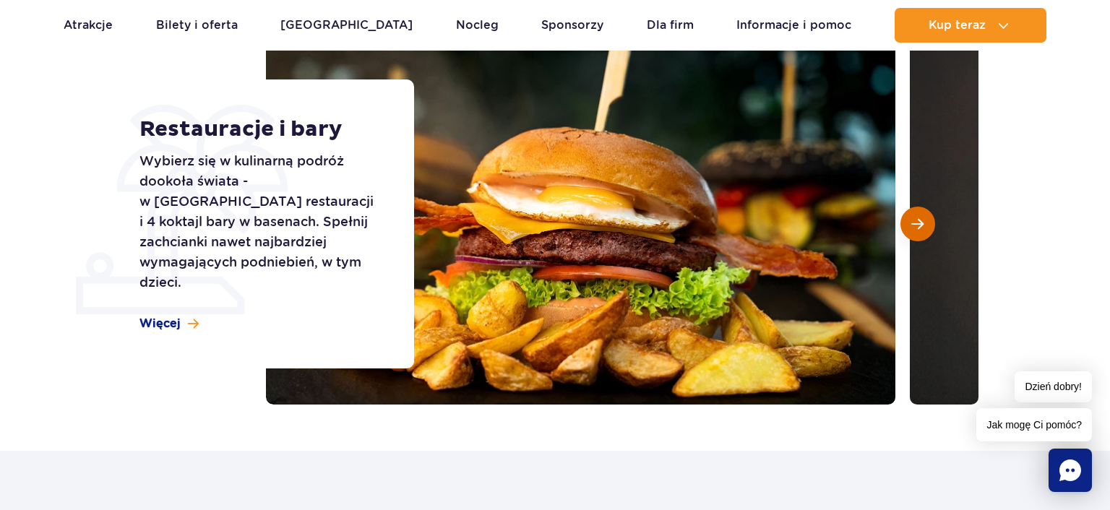
click at [917, 237] on button "Następny slajd" at bounding box center [917, 224] width 35 height 35
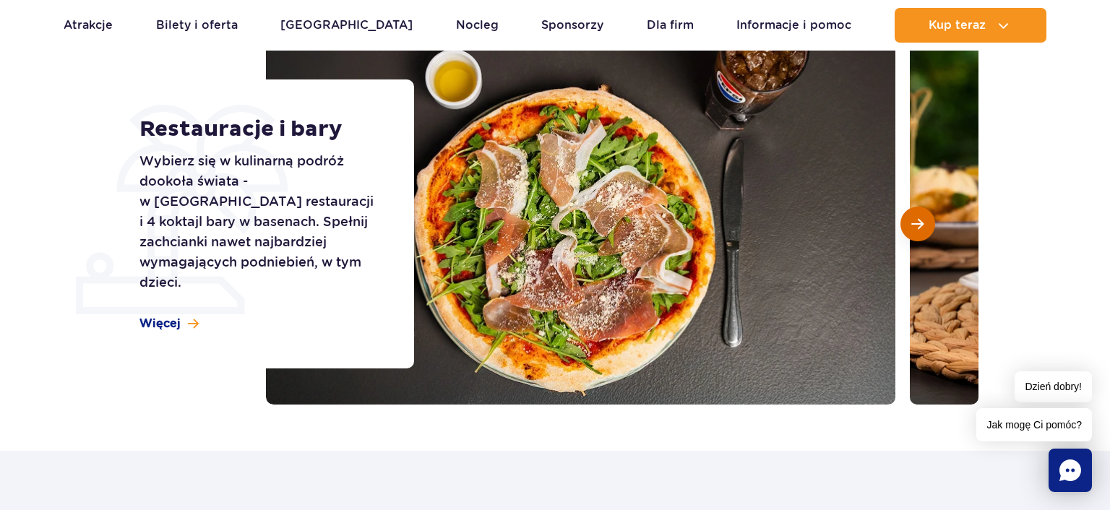
click at [917, 237] on button "Następny slajd" at bounding box center [917, 224] width 35 height 35
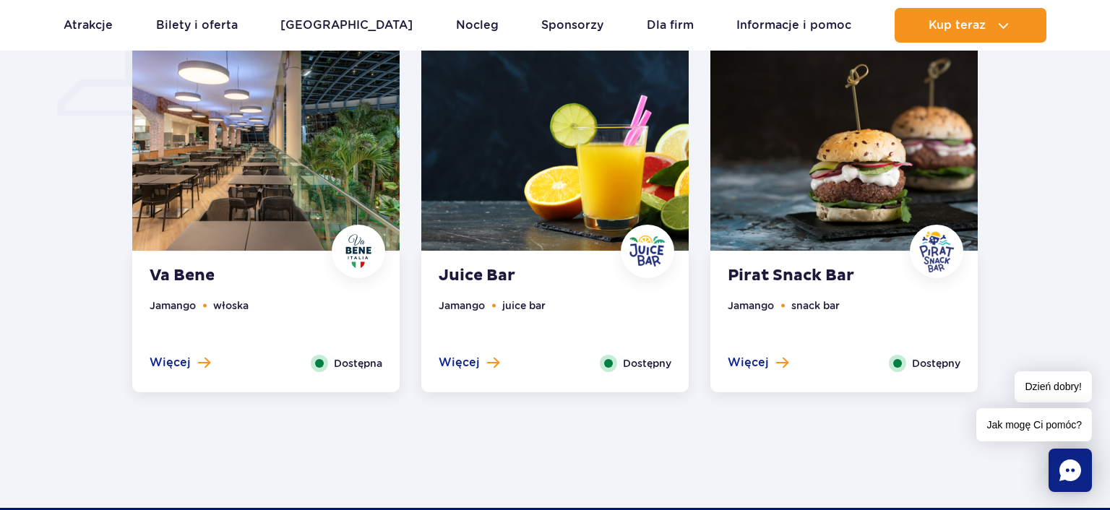
scroll to position [1297, 0]
